Goal: Communication & Community: Share content

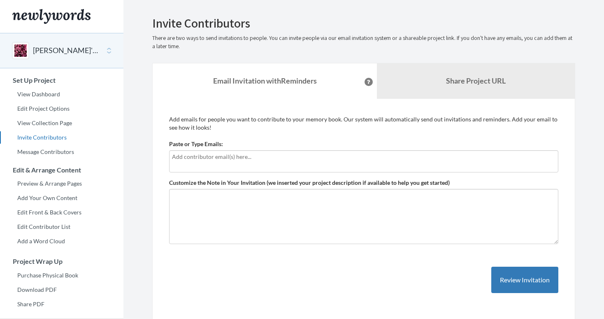
click at [208, 169] on div at bounding box center [363, 161] width 389 height 22
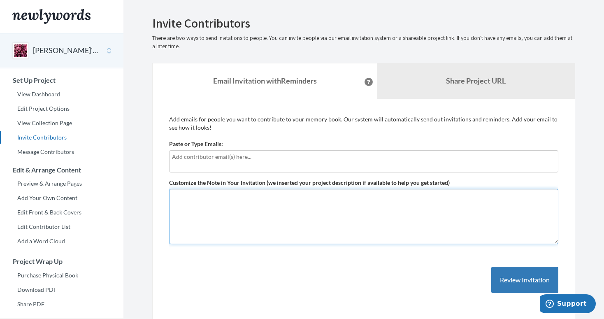
click at [209, 229] on textarea "Customize the Note in Your Invitation (we inserted your project description if …" at bounding box center [363, 216] width 389 height 55
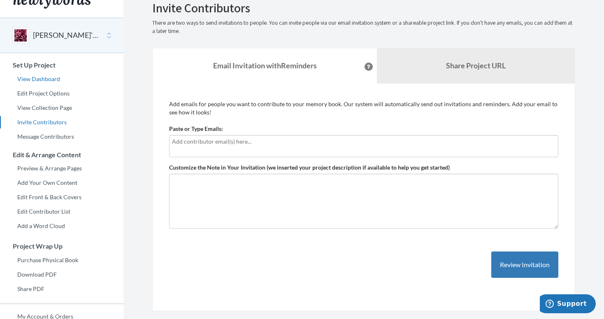
click at [51, 81] on link "View Dashboard" at bounding box center [61, 79] width 123 height 12
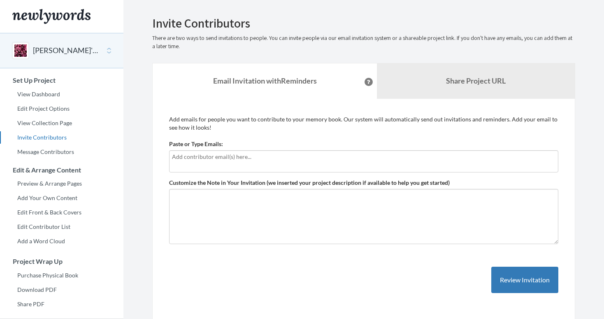
click at [292, 168] on div at bounding box center [363, 161] width 389 height 22
click at [447, 80] on b "Share Project URL" at bounding box center [476, 80] width 60 height 9
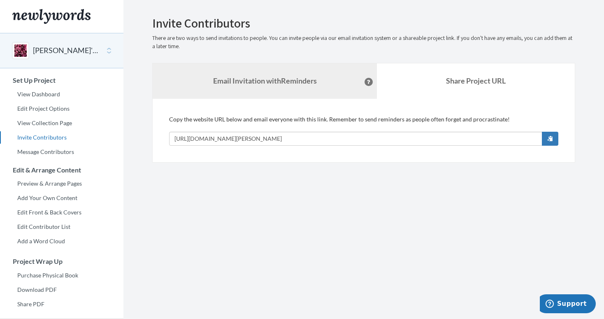
click at [331, 87] on link "Email Invitation with Reminders" at bounding box center [265, 80] width 224 height 35
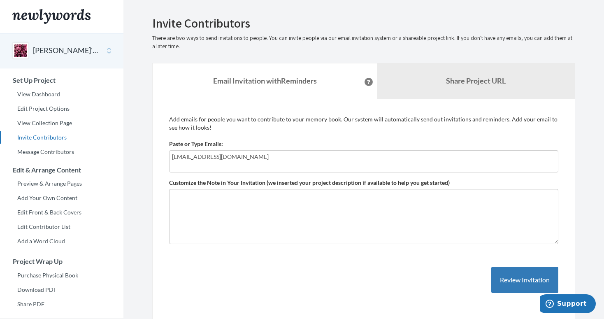
click at [260, 159] on input "dip.pecheniuk@gmail.com" at bounding box center [364, 156] width 384 height 9
click at [177, 158] on input "dip.pecheniuk@gmail.com" at bounding box center [364, 156] width 384 height 9
click at [239, 157] on input "djp.pecheniuk@gmail.com" at bounding box center [364, 156] width 384 height 9
type input "djp.pecheniuk@gmail.com"
click at [533, 288] on button "Review Invitation" at bounding box center [524, 280] width 67 height 27
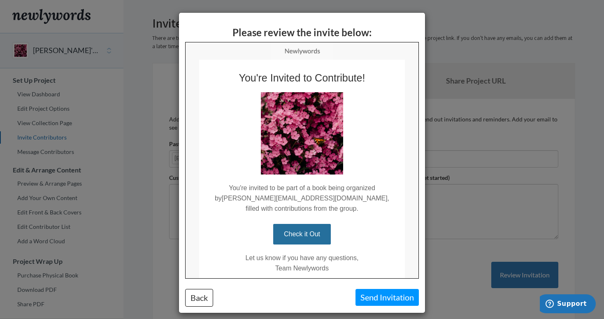
click at [378, 296] on button "Send Invitation" at bounding box center [387, 297] width 63 height 17
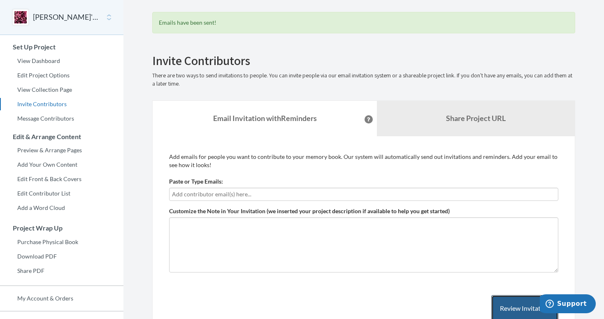
scroll to position [34, 0]
click at [56, 60] on link "View Dashboard" at bounding box center [61, 60] width 123 height 12
